Goal: Information Seeking & Learning: Learn about a topic

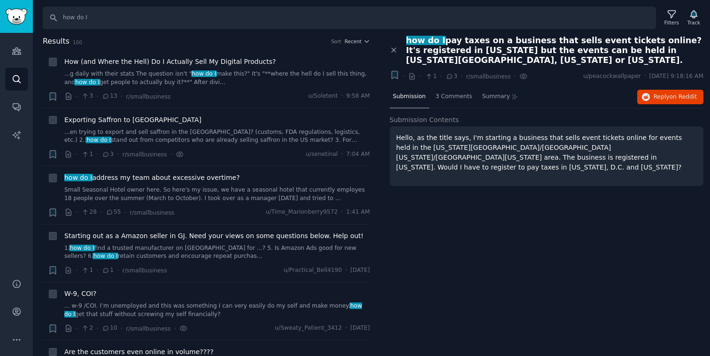
scroll to position [1193, 0]
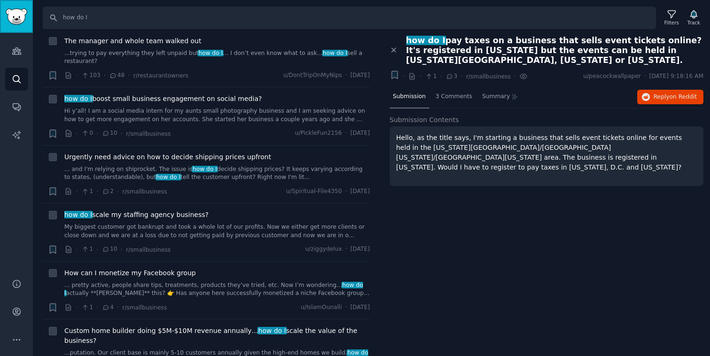
click at [12, 13] on img "Sidebar" at bounding box center [17, 16] width 22 height 16
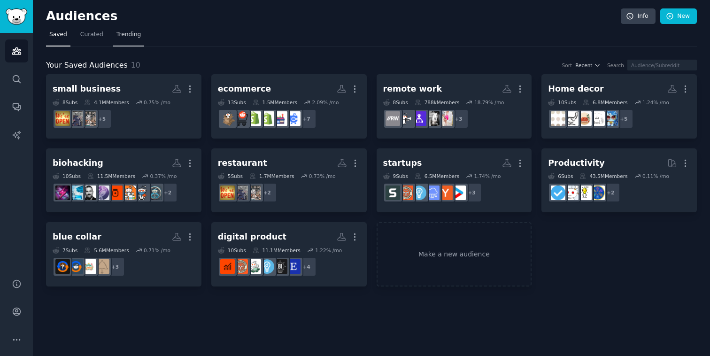
click at [125, 37] on span "Trending" at bounding box center [129, 35] width 24 height 8
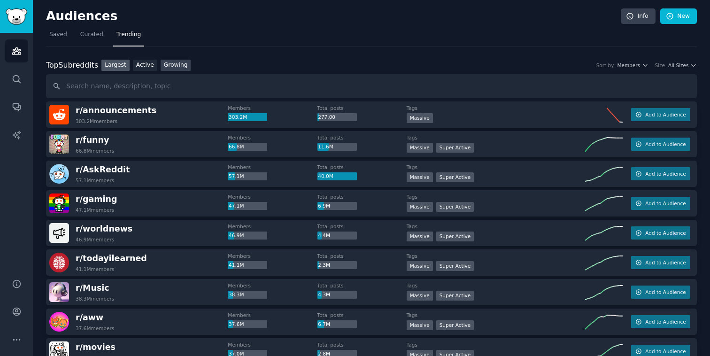
click at [162, 66] on link "Growing" at bounding box center [176, 66] width 31 height 12
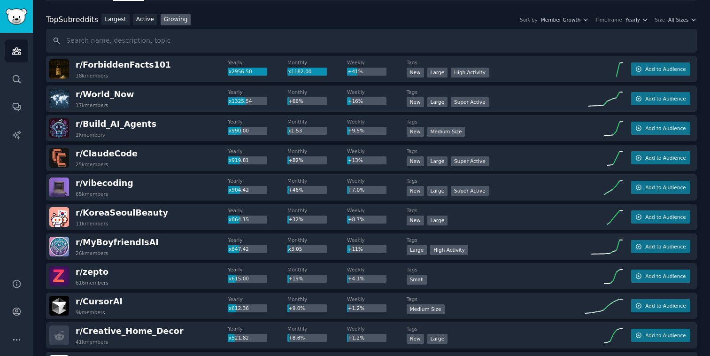
scroll to position [55, 0]
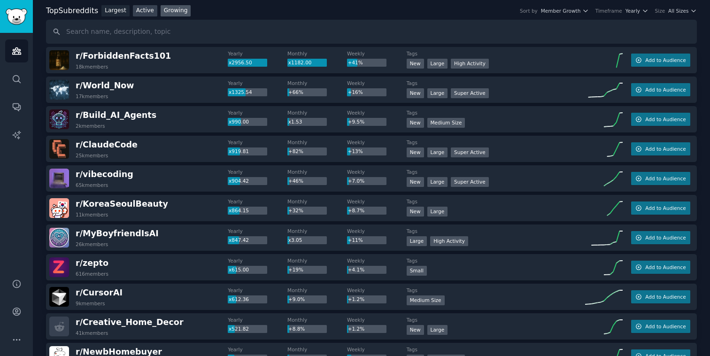
click at [147, 16] on link "Active" at bounding box center [145, 11] width 24 height 12
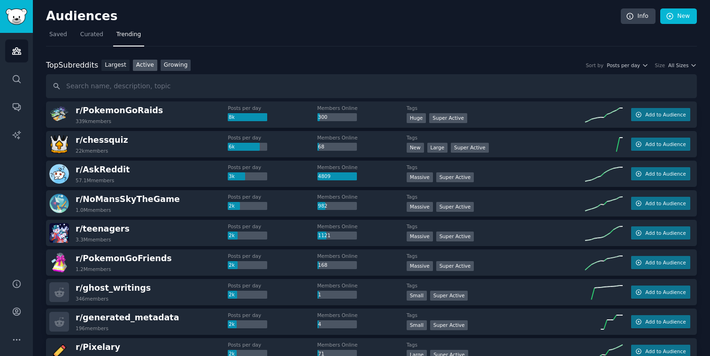
click at [172, 67] on link "Growing" at bounding box center [176, 66] width 31 height 12
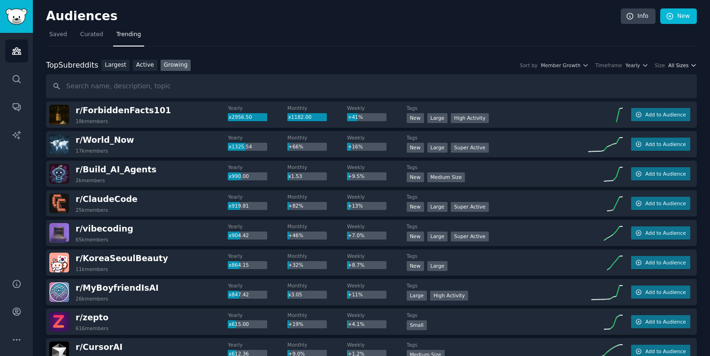
click at [674, 63] on span "All Sizes" at bounding box center [679, 65] width 20 height 7
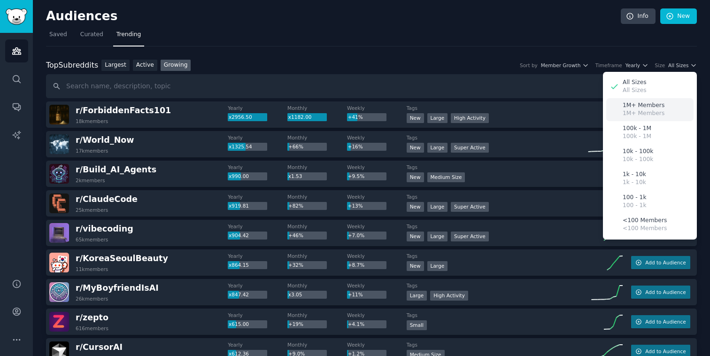
click at [643, 98] on div "1M+ Members 1M+ Members" at bounding box center [650, 109] width 87 height 23
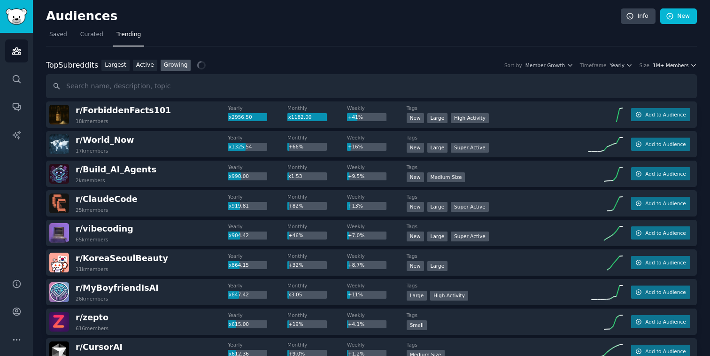
click at [682, 64] on span "1M+ Members" at bounding box center [671, 65] width 36 height 7
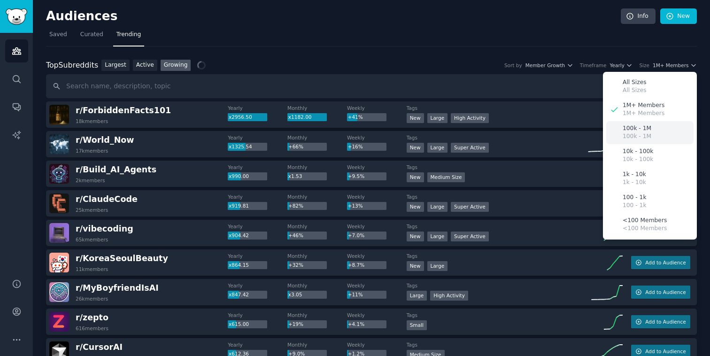
click at [653, 125] on div "100k - 1M 100k - 1M" at bounding box center [650, 132] width 87 height 23
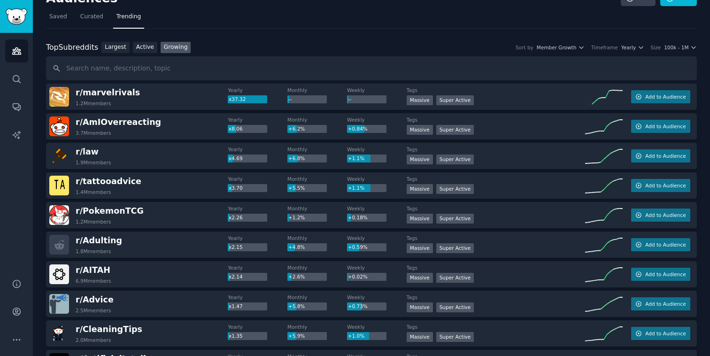
scroll to position [20, 0]
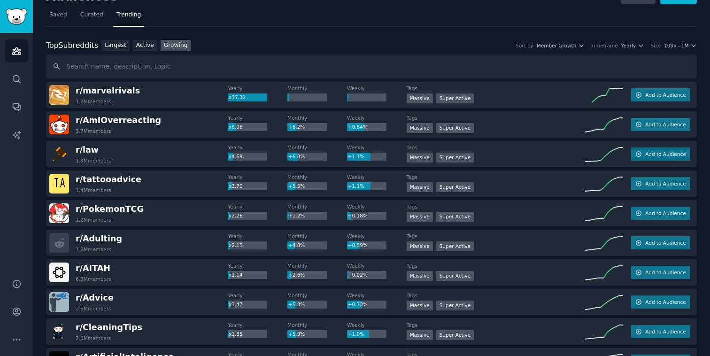
click at [195, 90] on div "r/ marvelrivals 1.2M members" at bounding box center [138, 95] width 179 height 20
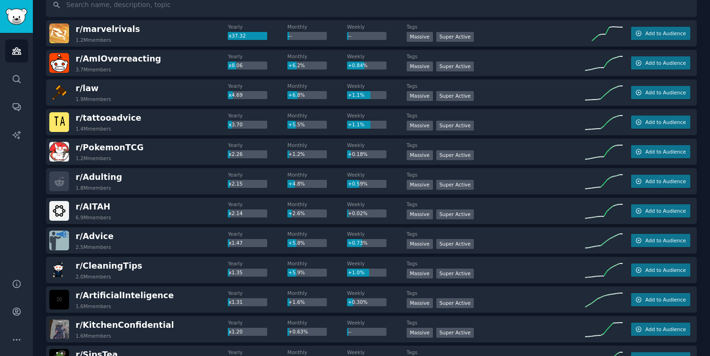
scroll to position [0, 0]
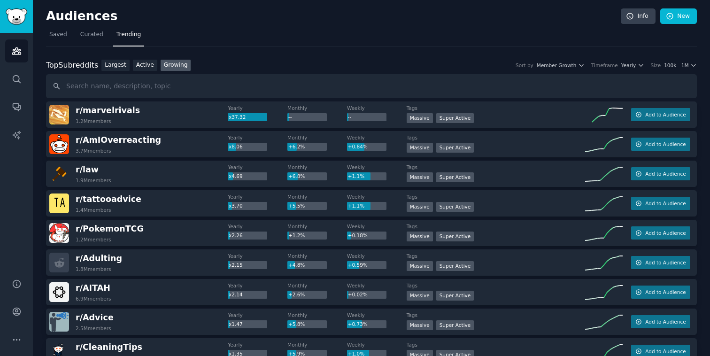
click at [675, 68] on div "Top Subreddits Top Subreddits Largest Active Growing Sort by Member Growth Time…" at bounding box center [371, 66] width 651 height 12
click at [675, 66] on span "100k - 1M" at bounding box center [676, 65] width 24 height 7
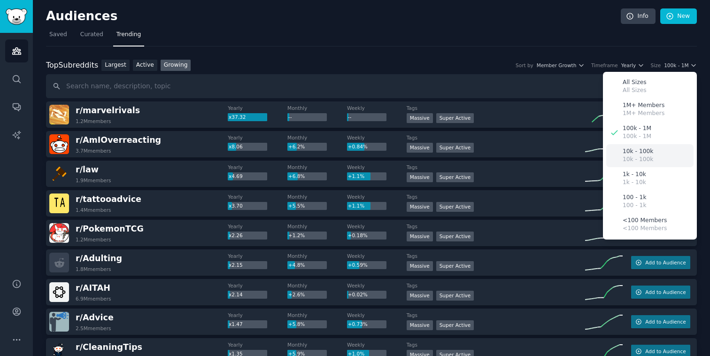
click at [661, 156] on div "10k - 100k 10k - 100k" at bounding box center [650, 155] width 87 height 23
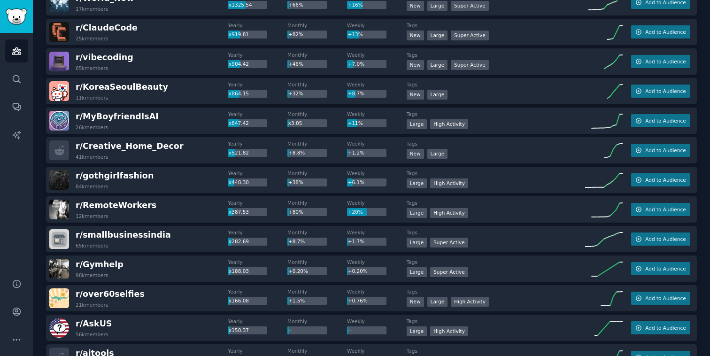
scroll to position [143, 0]
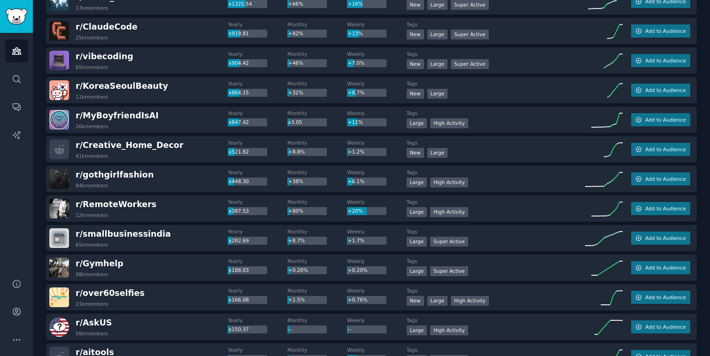
click at [148, 173] on div "r/ gothgirlfashion 84k members" at bounding box center [138, 179] width 179 height 20
click at [126, 173] on span "r/ gothgirlfashion" at bounding box center [115, 174] width 78 height 9
click at [86, 176] on span "r/ gothgirlfashion" at bounding box center [115, 174] width 78 height 9
click at [87, 177] on span "r/ gothgirlfashion" at bounding box center [115, 174] width 78 height 9
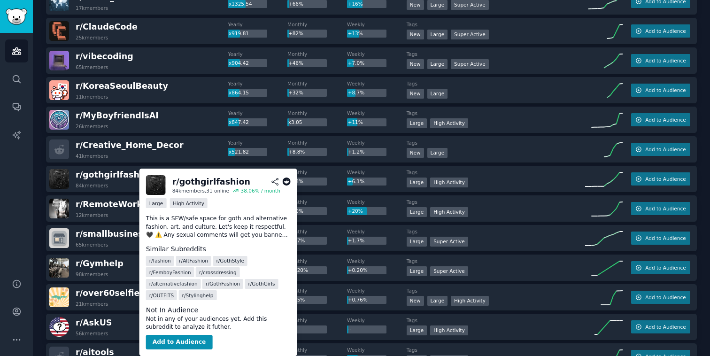
click at [283, 183] on icon at bounding box center [286, 182] width 8 height 8
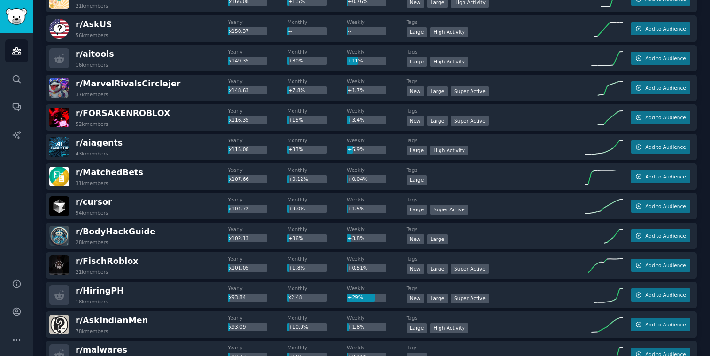
scroll to position [459, 0]
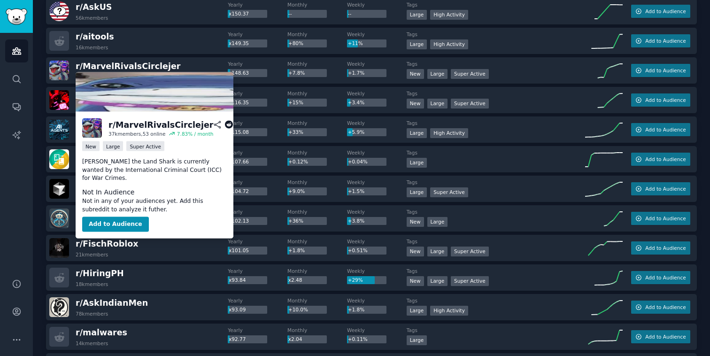
click at [225, 125] on icon at bounding box center [229, 125] width 8 height 8
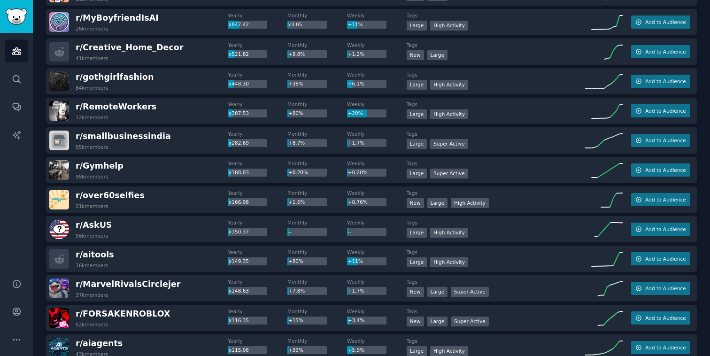
scroll to position [0, 0]
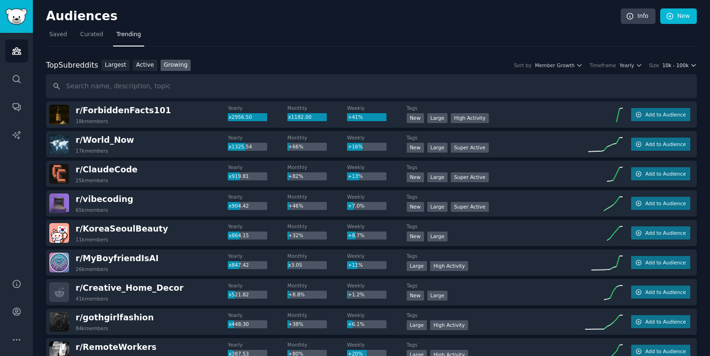
click at [680, 68] on span "10k - 100k" at bounding box center [676, 65] width 26 height 7
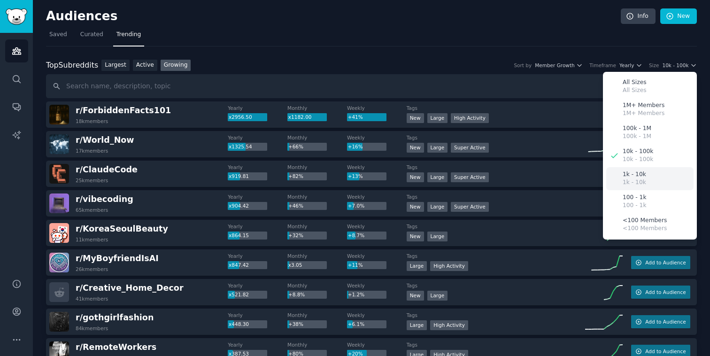
click at [649, 176] on div "1k - 10k 1k - 10k" at bounding box center [650, 178] width 87 height 23
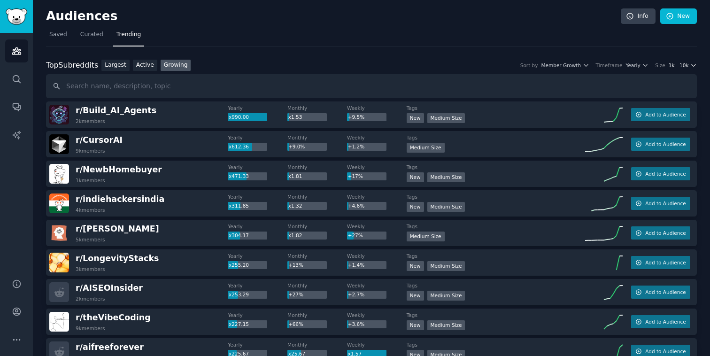
click at [691, 66] on icon "button" at bounding box center [694, 65] width 7 height 7
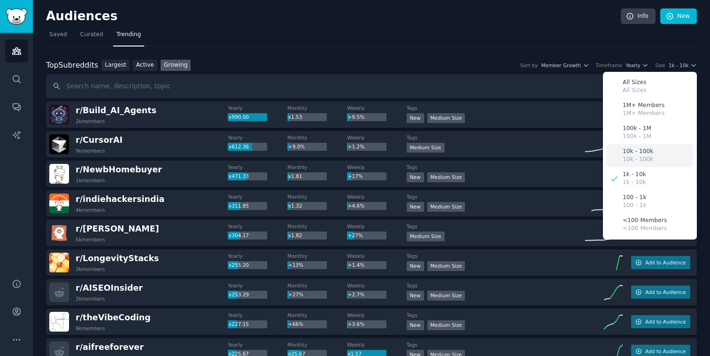
click at [659, 150] on div "10k - 100k 10k - 100k" at bounding box center [650, 155] width 87 height 23
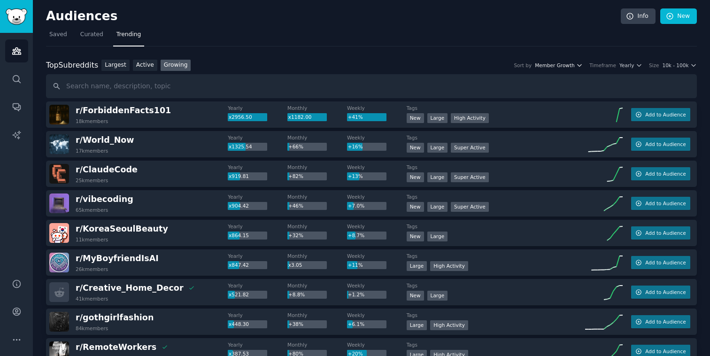
click at [566, 65] on span "Member Growth" at bounding box center [555, 65] width 40 height 7
click at [631, 65] on span "Yearly" at bounding box center [627, 65] width 15 height 7
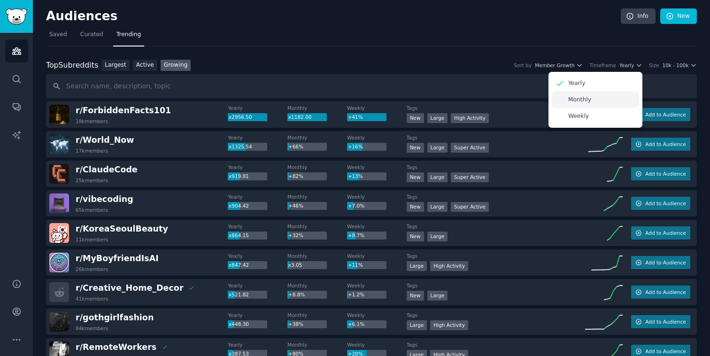
click at [601, 101] on div "Monthly" at bounding box center [595, 100] width 87 height 16
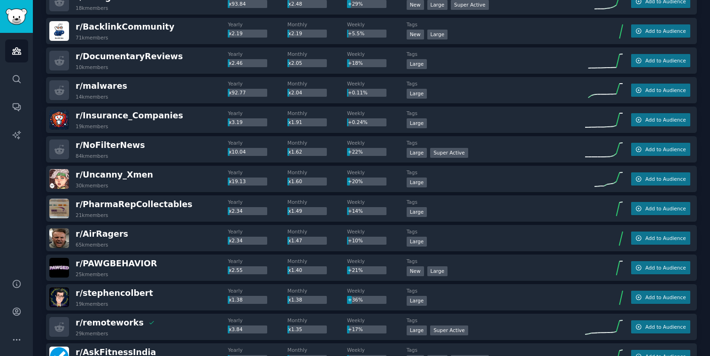
scroll to position [410, 0]
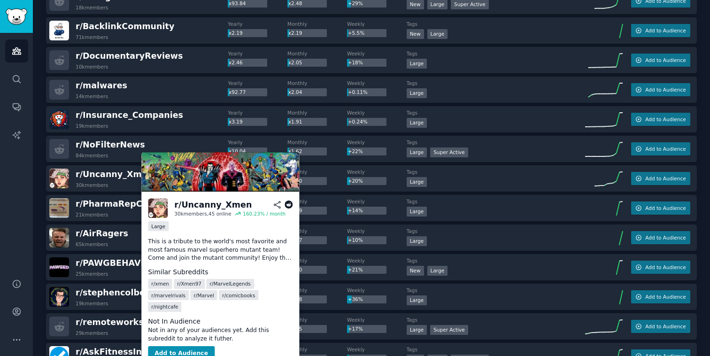
click at [287, 204] on icon at bounding box center [289, 205] width 8 height 8
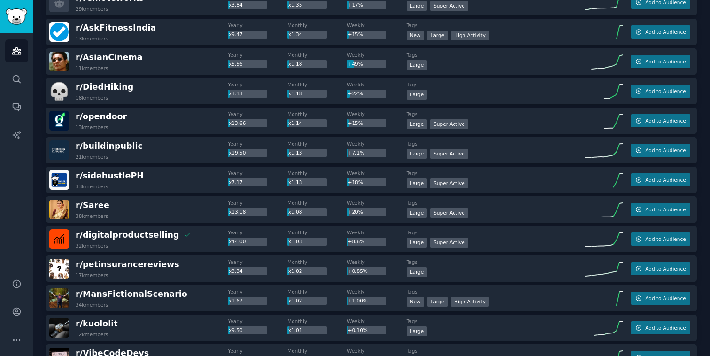
scroll to position [731, 0]
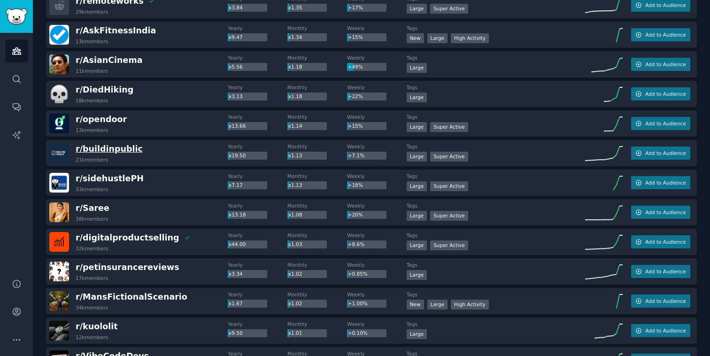
click at [114, 148] on span "r/ buildinpublic" at bounding box center [109, 148] width 67 height 9
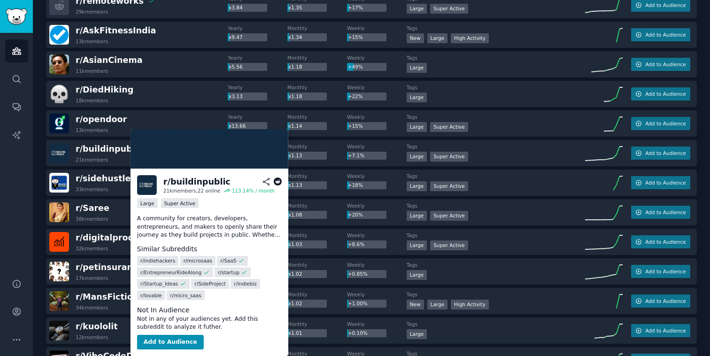
click at [280, 181] on icon at bounding box center [277, 182] width 8 height 8
